Goal: Information Seeking & Learning: Find contact information

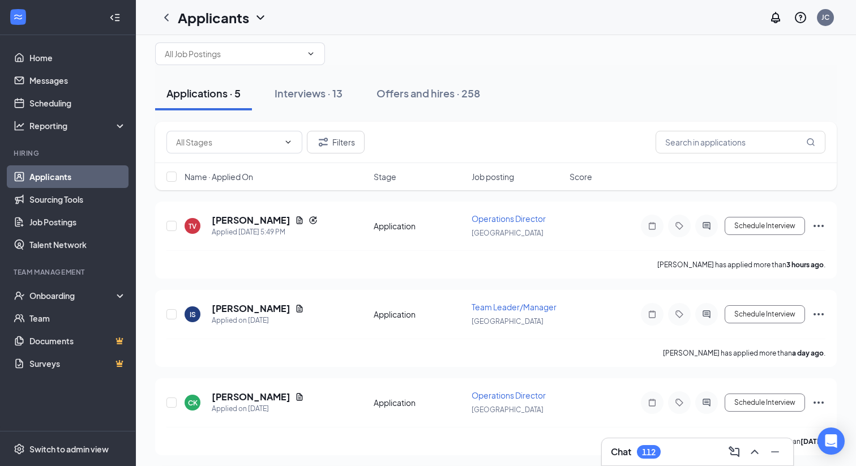
scroll to position [16, 0]
click at [79, 96] on link "Scheduling" at bounding box center [77, 103] width 97 height 23
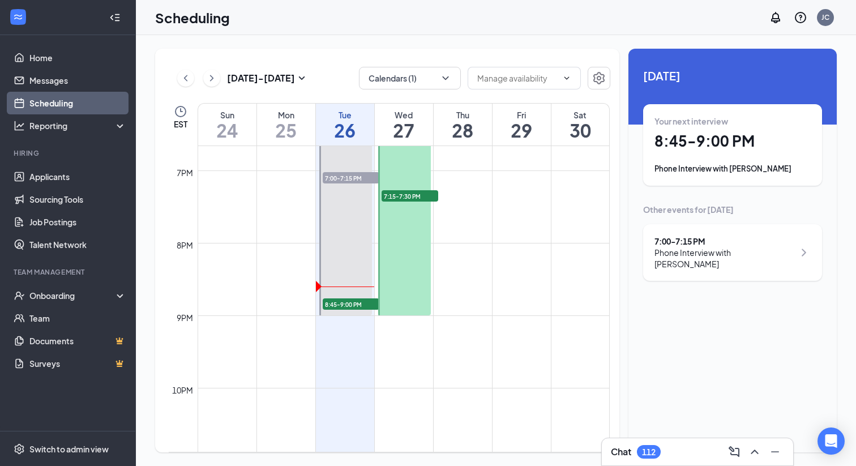
scroll to position [1346, 0]
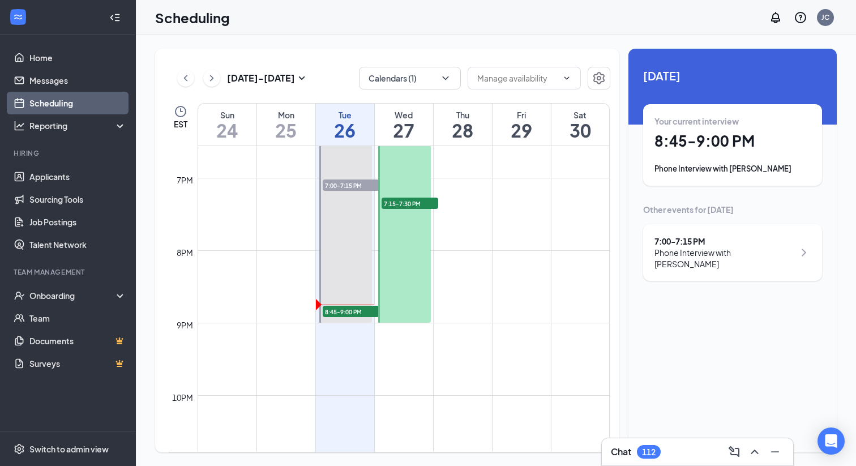
click at [700, 176] on div "Your current interview 8:45 - 9:00 PM Phone Interview with [PERSON_NAME]" at bounding box center [732, 145] width 179 height 82
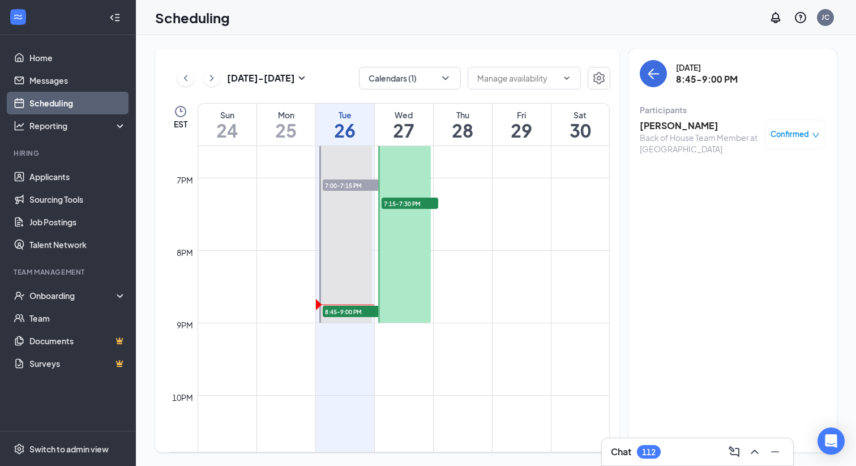
click at [687, 138] on div "Back of House Team Member at [GEOGRAPHIC_DATA]" at bounding box center [699, 143] width 119 height 23
click at [682, 127] on h3 "[PERSON_NAME]" at bounding box center [699, 126] width 119 height 12
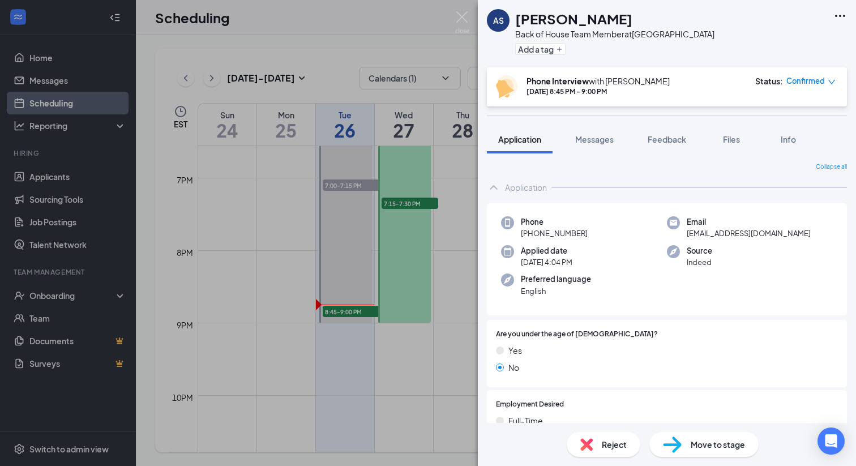
click at [594, 18] on h1 "[PERSON_NAME]" at bounding box center [573, 18] width 117 height 19
copy h1 "[PERSON_NAME]"
drag, startPoint x: 589, startPoint y: 232, endPoint x: 534, endPoint y: 233, distance: 54.9
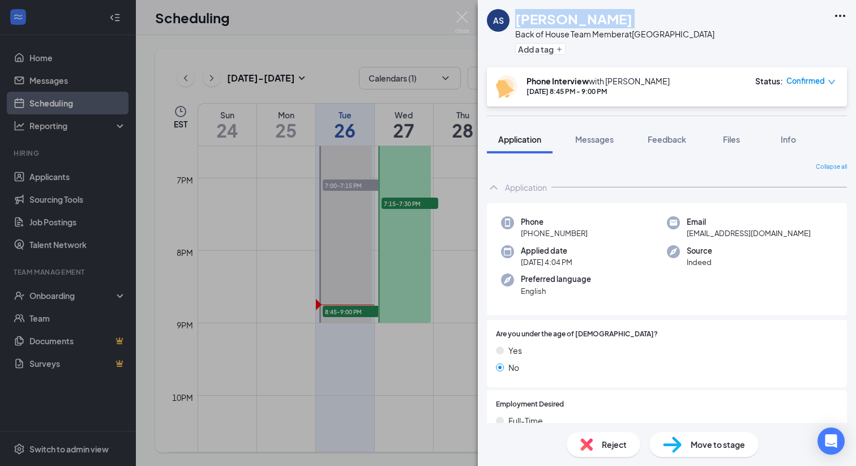
click at [534, 233] on div "Phone [PHONE_NUMBER]" at bounding box center [584, 227] width 166 height 23
copy span "267) 979-5081"
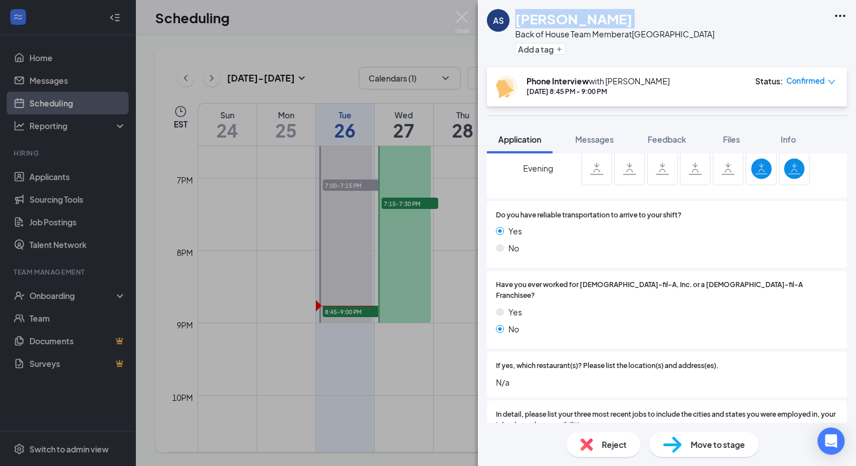
scroll to position [457, 0]
click at [324, 52] on div "AS [PERSON_NAME] Back of House Team Member at [GEOGRAPHIC_DATA] Add a tag Phone…" at bounding box center [428, 233] width 856 height 466
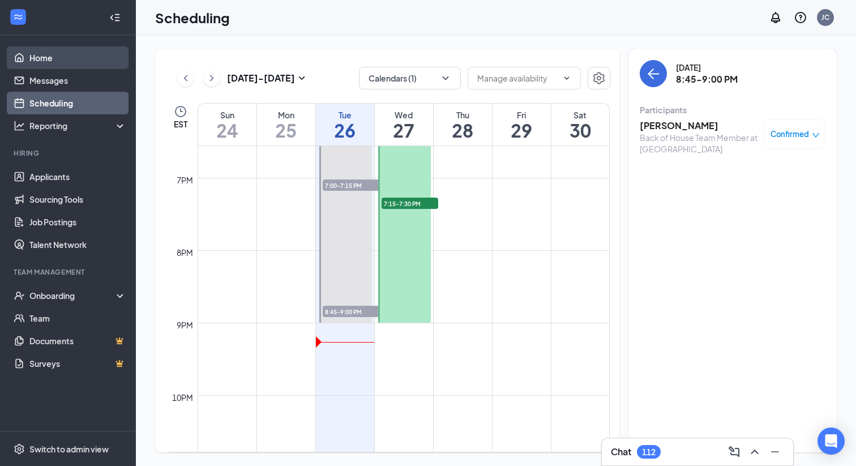
click at [97, 56] on link "Home" at bounding box center [77, 57] width 97 height 23
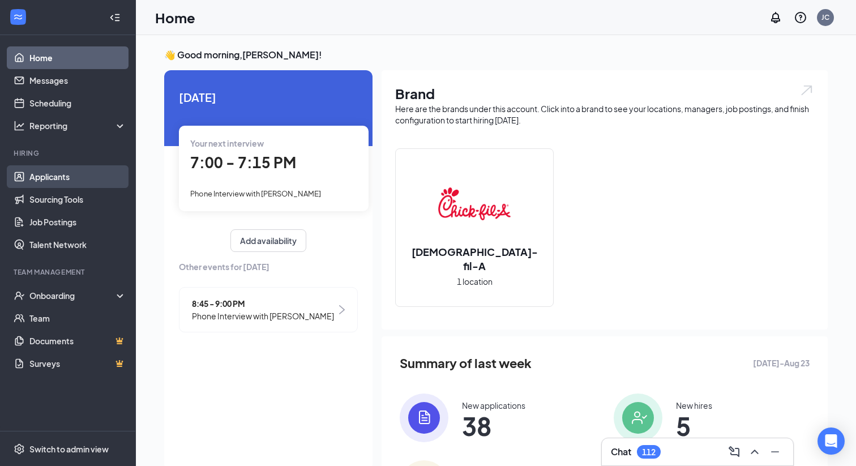
click at [87, 168] on link "Applicants" at bounding box center [77, 176] width 97 height 23
